Goal: Transaction & Acquisition: Purchase product/service

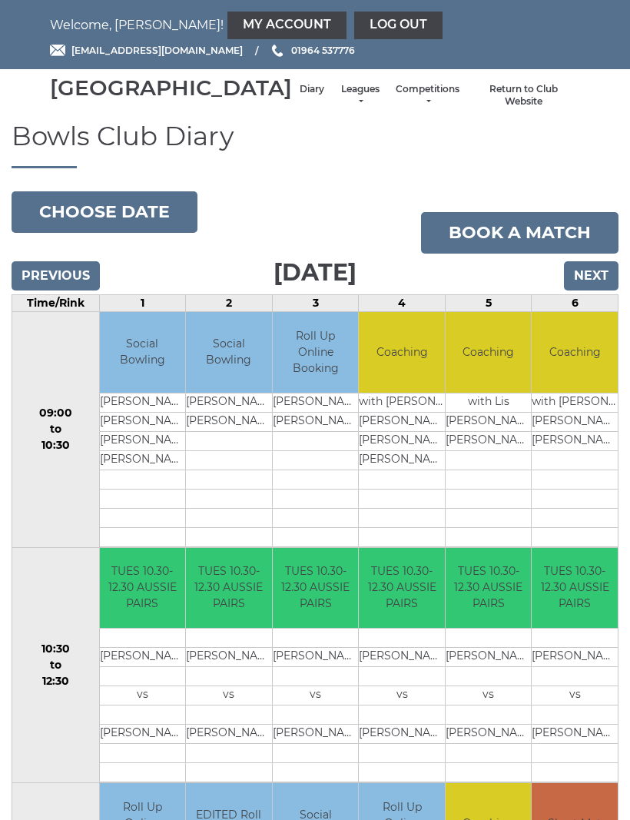
click at [228, 34] on link "My Account" at bounding box center [287, 26] width 119 height 28
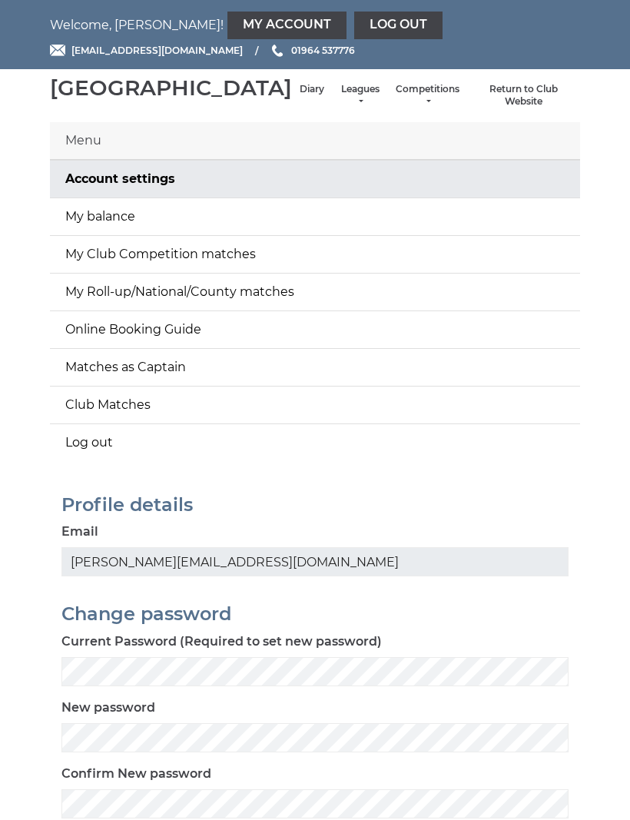
click at [126, 235] on link "My balance" at bounding box center [315, 216] width 530 height 37
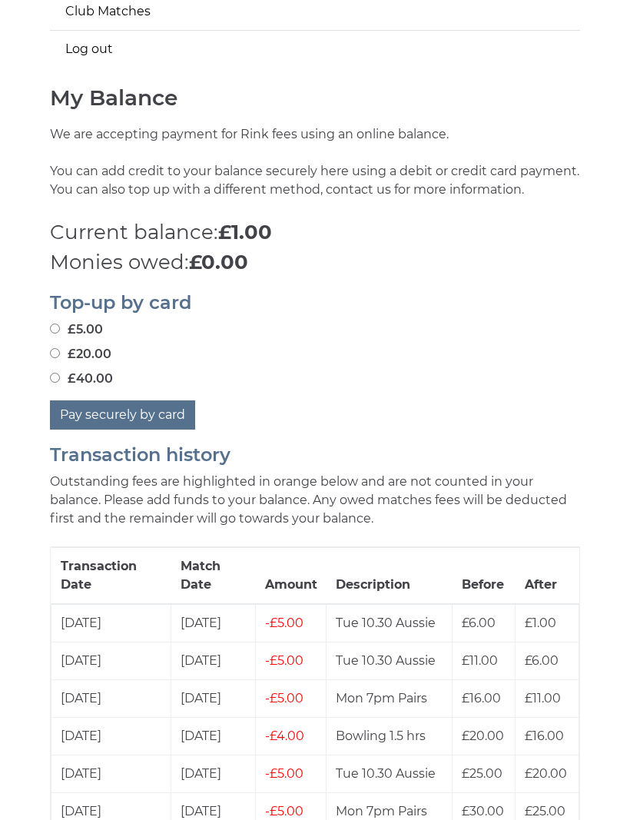
scroll to position [389, 0]
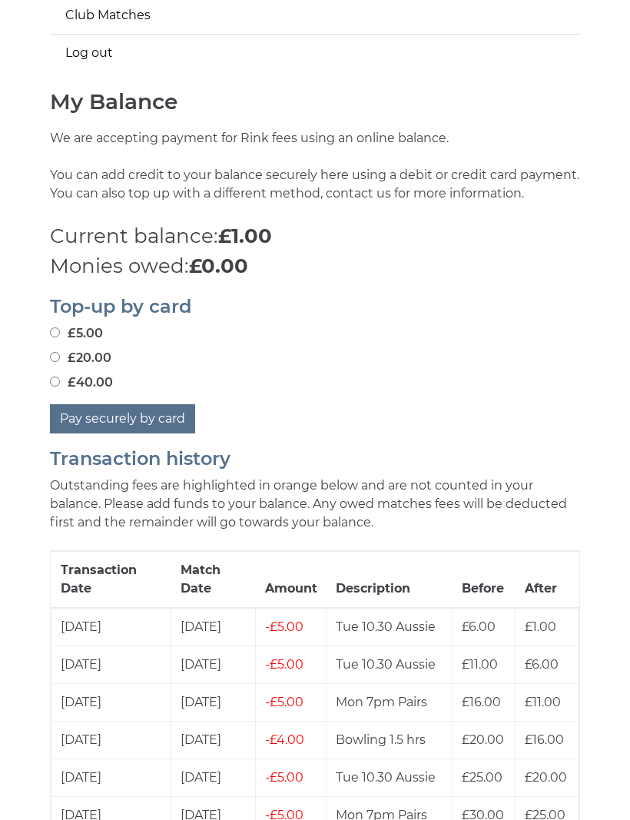
click at [68, 393] on label "£40.00" at bounding box center [81, 383] width 63 height 18
click at [60, 387] on input "£40.00" at bounding box center [55, 382] width 10 height 10
radio input "true"
click at [148, 434] on button "Pay securely by card" at bounding box center [122, 419] width 145 height 29
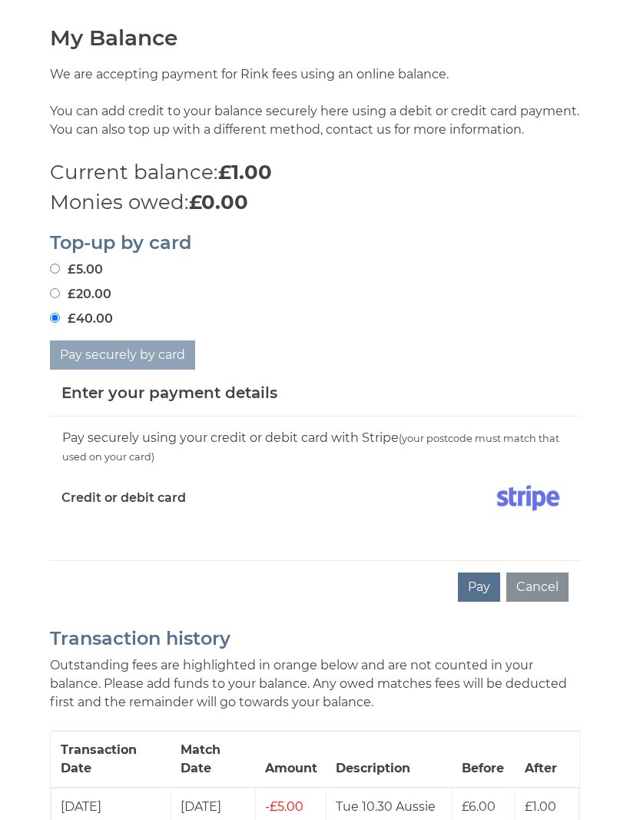
scroll to position [454, 0]
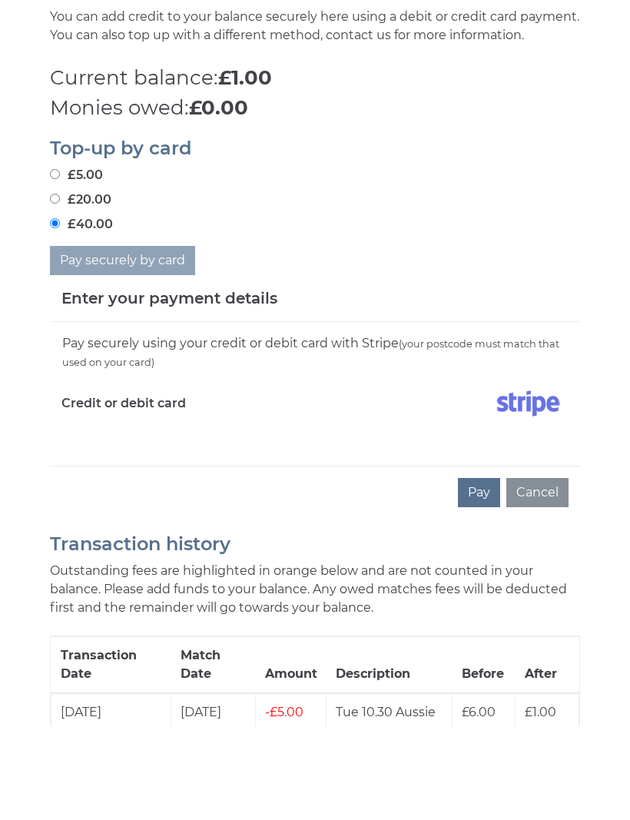
click at [477, 573] on button "Pay" at bounding box center [479, 587] width 42 height 29
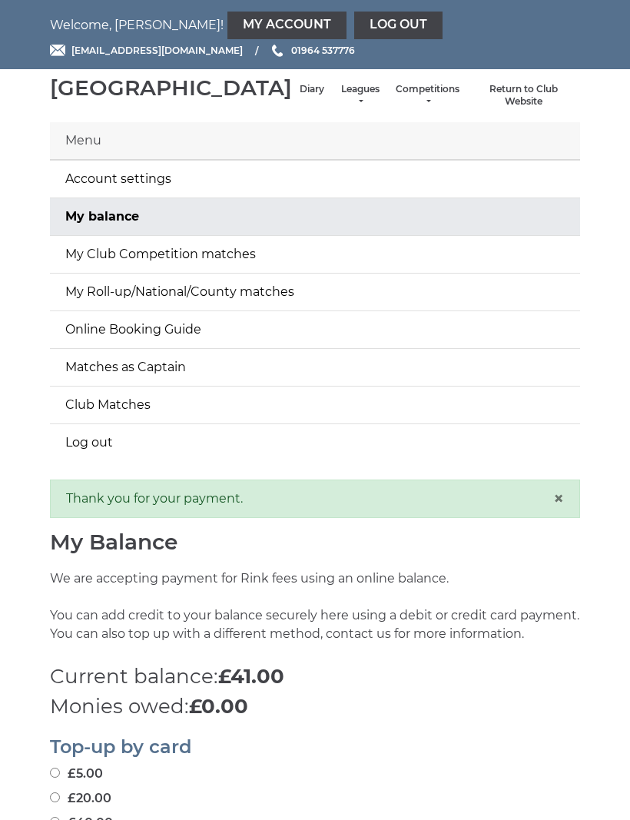
click at [96, 158] on div "Menu" at bounding box center [315, 141] width 530 height 38
click at [92, 160] on div "Menu" at bounding box center [315, 141] width 530 height 38
click at [340, 104] on link "Leagues" at bounding box center [360, 95] width 41 height 25
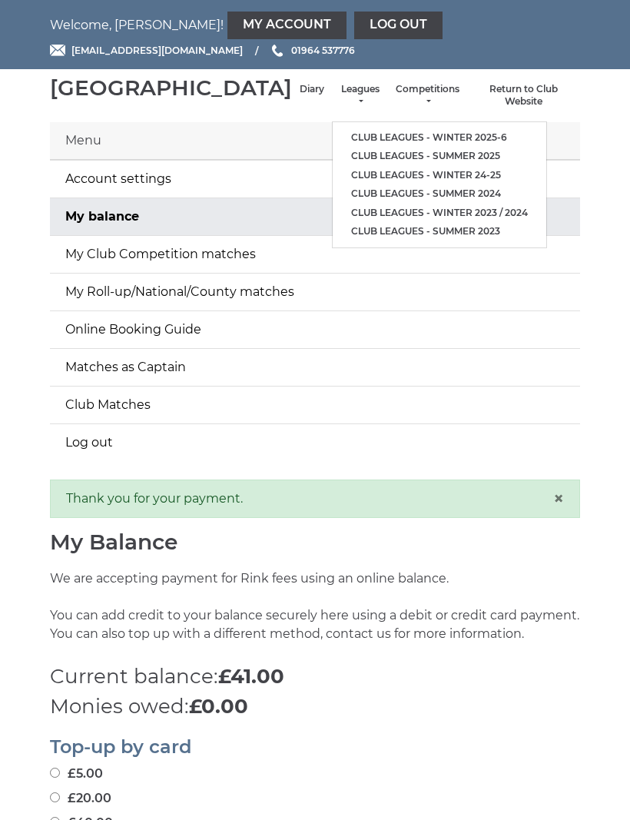
click at [419, 137] on link "Club leagues - Winter 2025-6" at bounding box center [440, 137] width 214 height 19
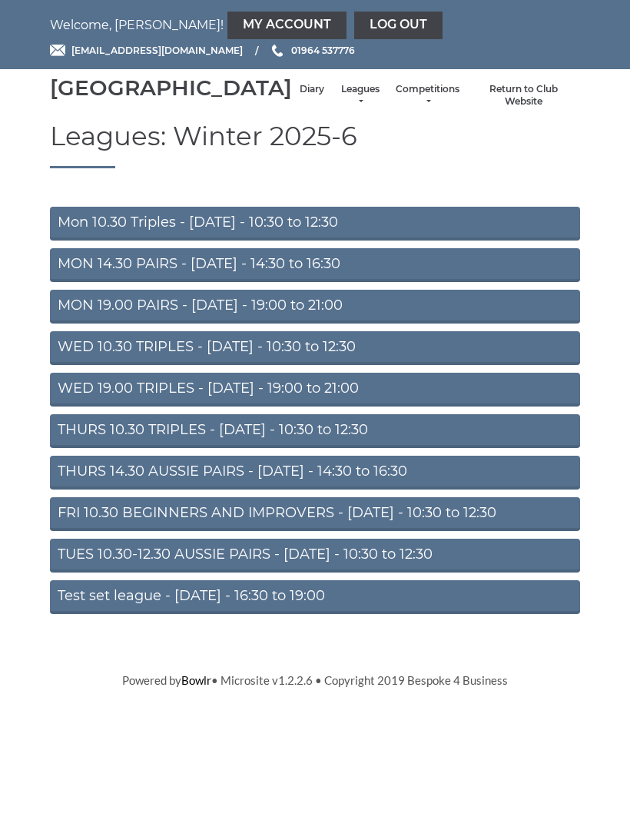
click at [343, 573] on link "TUES 10.30-12.30 AUSSIE PAIRS - [DATE] - 10:30 to 12:30" at bounding box center [315, 556] width 530 height 34
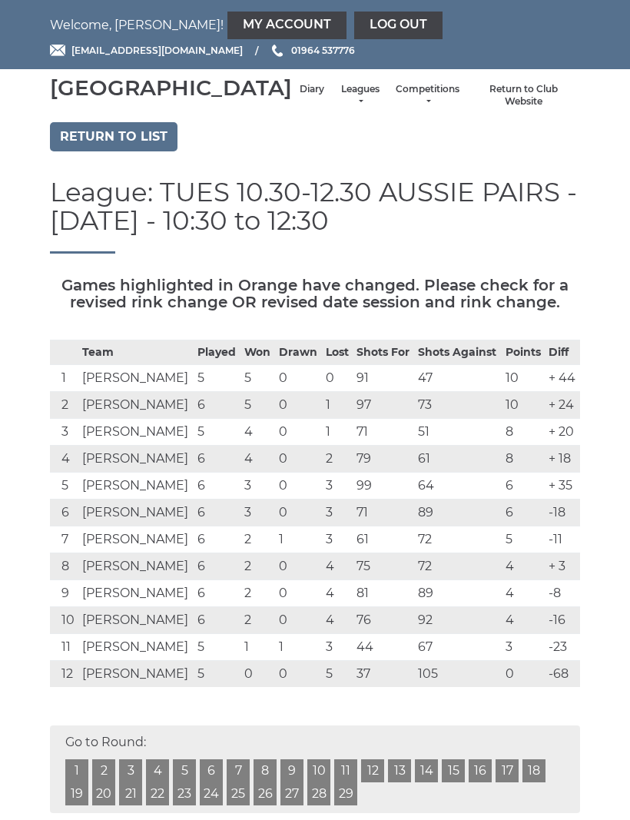
click at [300, 96] on link "Diary" at bounding box center [312, 89] width 25 height 13
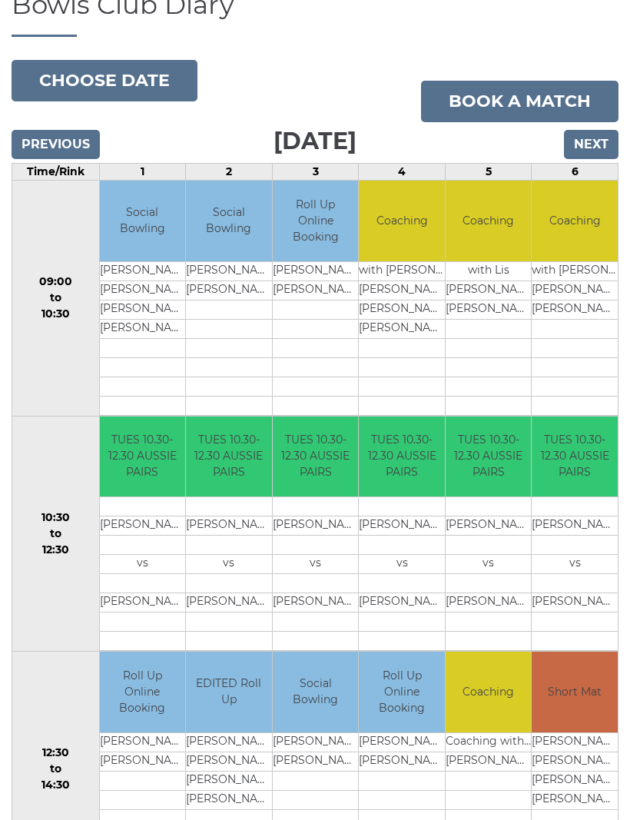
scroll to position [130, 0]
